Goal: Check status: Check status

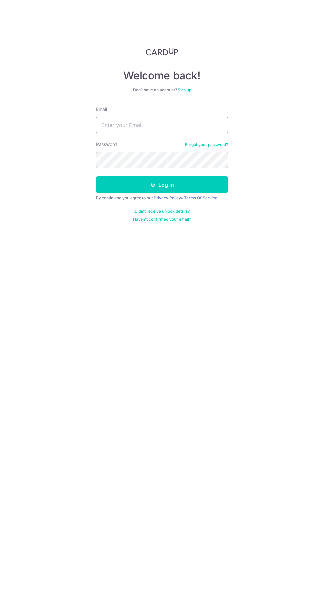
click at [204, 125] on input "Email" at bounding box center [162, 125] width 132 height 17
type input "[PERSON_NAME][EMAIL_ADDRESS][PERSON_NAME][DOMAIN_NAME]"
click at [96, 176] on button "Log in" at bounding box center [162, 184] width 132 height 17
click at [224, 180] on button "Log in" at bounding box center [162, 184] width 132 height 17
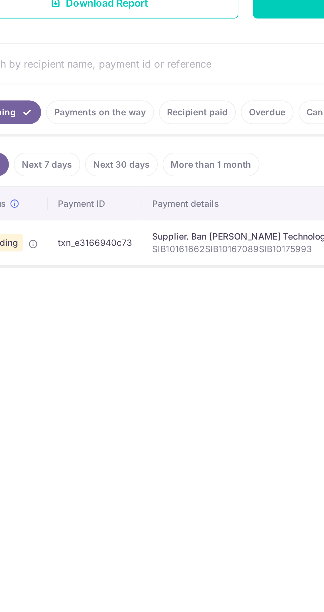
click at [104, 213] on link "Payments on the way" at bounding box center [89, 210] width 58 height 13
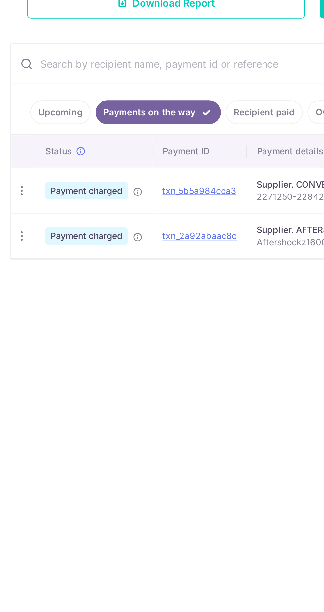
click at [74, 277] on icon at bounding box center [73, 276] width 5 height 5
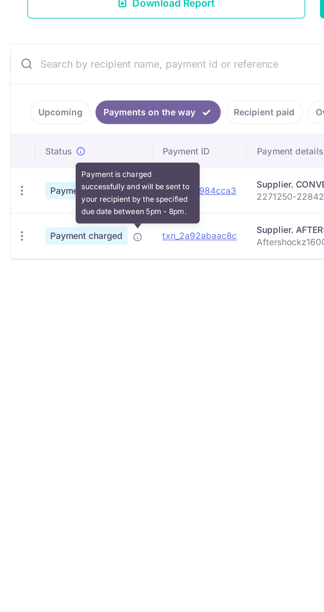
click at [55, 279] on span "Payment charged" at bounding box center [46, 276] width 44 height 9
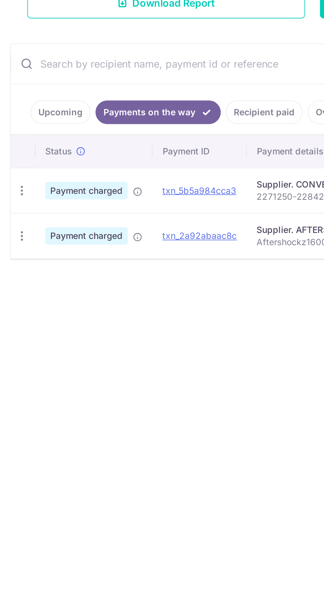
click at [13, 256] on icon "button" at bounding box center [11, 252] width 7 height 7
click at [116, 276] on div at bounding box center [162, 306] width 324 height 612
click at [14, 256] on icon "button" at bounding box center [11, 252] width 7 height 7
click at [49, 293] on span "PDF Receipt" at bounding box center [47, 294] width 45 height 7
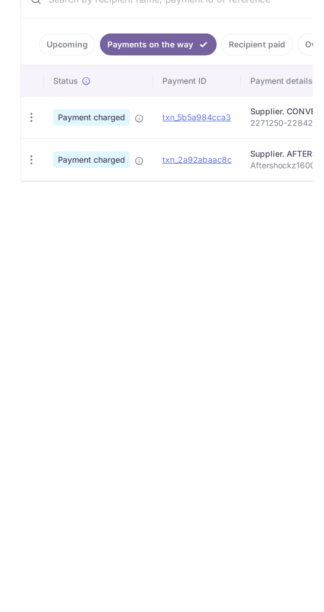
scroll to position [13, 0]
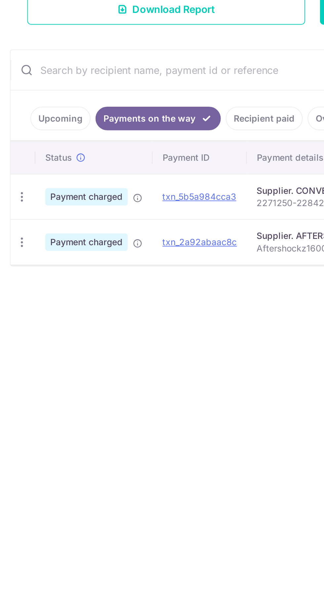
click at [13, 246] on icon "button" at bounding box center [11, 249] width 7 height 7
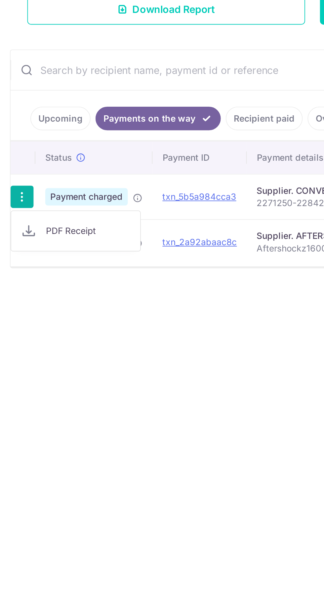
click at [60, 260] on link "PDF Receipt" at bounding box center [40, 268] width 69 height 16
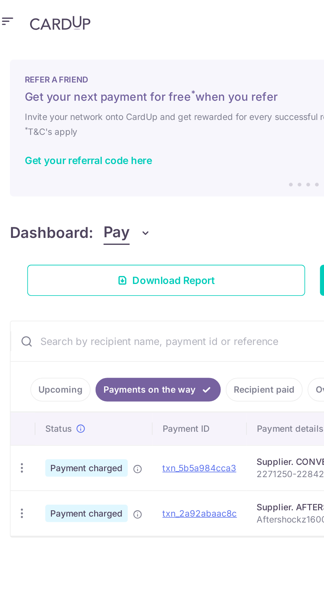
click at [40, 201] on link "Upcoming" at bounding box center [32, 207] width 32 height 13
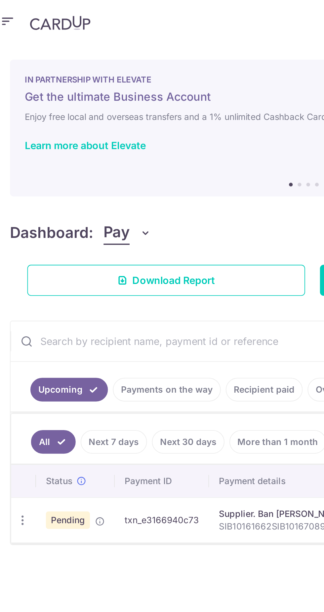
click at [52, 275] on icon at bounding box center [53, 277] width 5 height 5
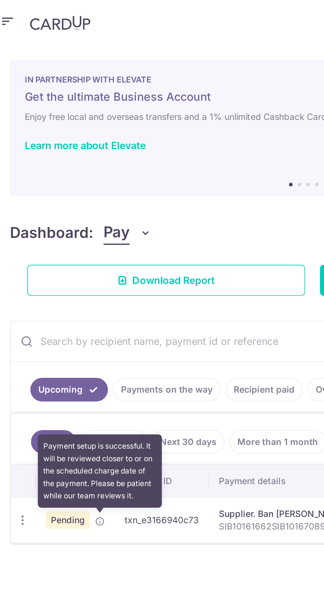
click at [27, 273] on span "Pending" at bounding box center [37, 277] width 24 height 9
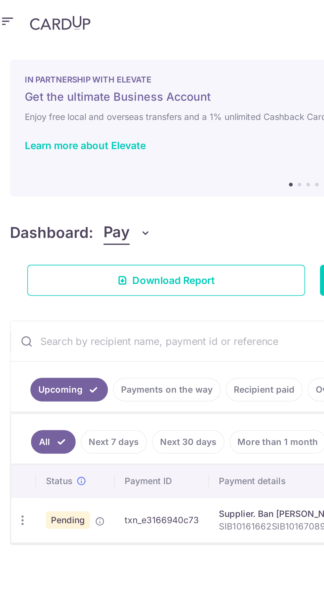
click at [14, 274] on icon "button" at bounding box center [12, 277] width 7 height 7
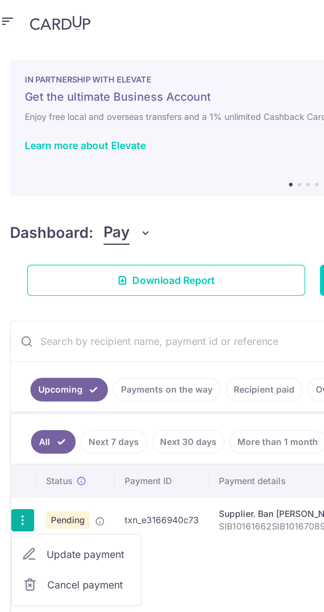
click at [99, 289] on div at bounding box center [162, 306] width 324 height 612
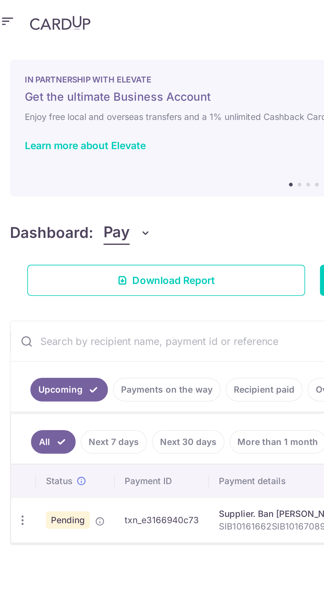
click at [53, 275] on icon at bounding box center [53, 277] width 5 height 5
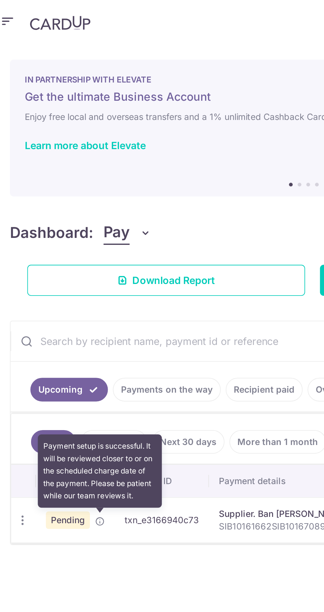
click at [43, 273] on span "Pending" at bounding box center [37, 277] width 24 height 9
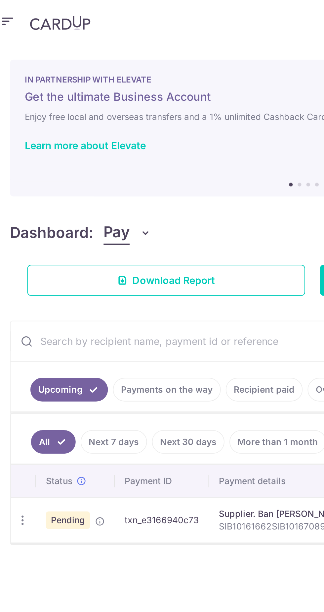
click at [43, 273] on span "Pending" at bounding box center [37, 277] width 24 height 9
